Goal: Transaction & Acquisition: Book appointment/travel/reservation

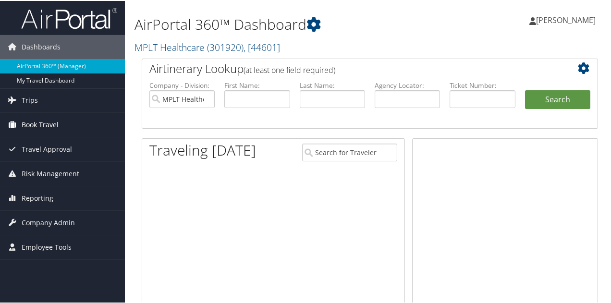
click at [35, 124] on span "Book Travel" at bounding box center [40, 124] width 37 height 24
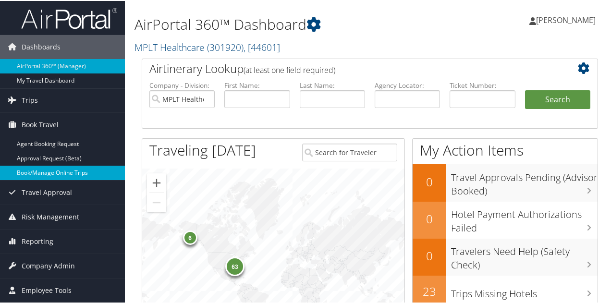
click at [56, 175] on link "Book/Manage Online Trips" at bounding box center [62, 172] width 125 height 14
